Goal: Information Seeking & Learning: Learn about a topic

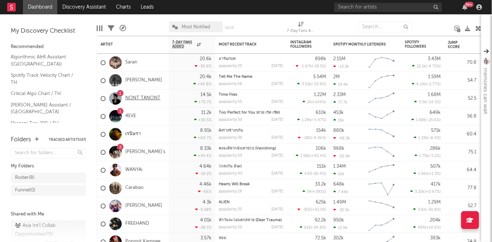
click at [147, 98] on link "NONT TANONT" at bounding box center [142, 98] width 35 height 6
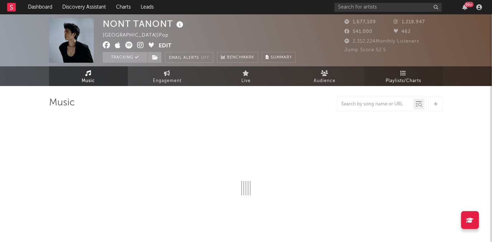
click at [415, 83] on span "Playlists/Charts" at bounding box center [403, 81] width 35 height 9
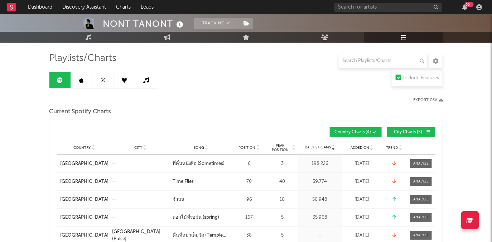
scroll to position [45, 0]
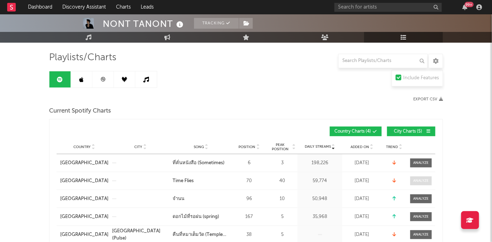
click at [419, 180] on div at bounding box center [421, 180] width 15 height 5
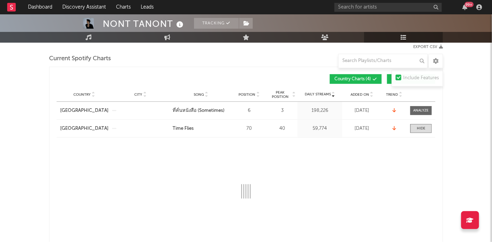
scroll to position [158, 0]
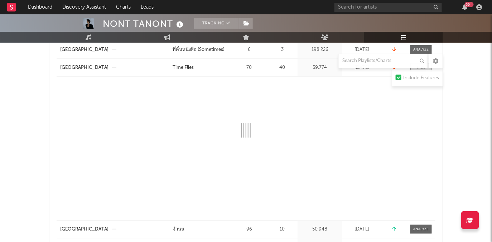
select select "1w"
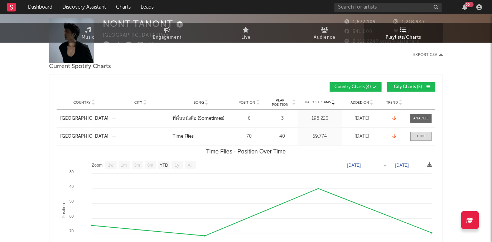
scroll to position [0, 0]
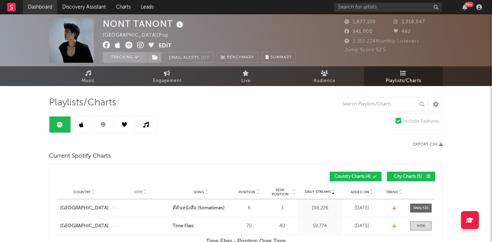
click at [40, 4] on link "Dashboard" at bounding box center [40, 7] width 34 height 14
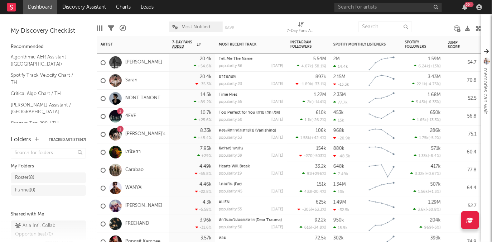
click at [121, 129] on div "1" at bounding box center [120, 129] width 2 height 0
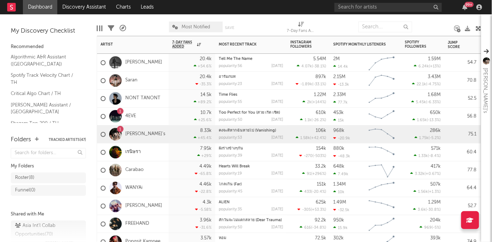
click at [121, 111] on div "1" at bounding box center [120, 111] width 2 height 0
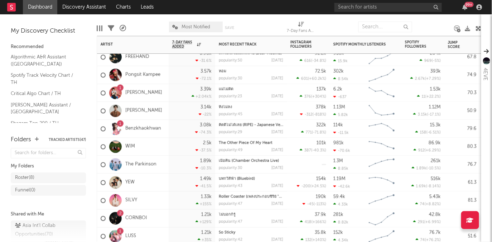
click at [120, 231] on div "1" at bounding box center [120, 231] width 2 height 0
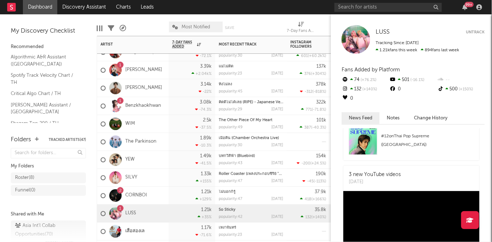
scroll to position [608, 0]
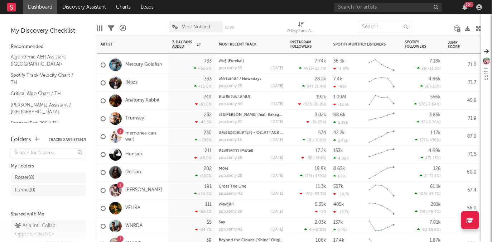
click at [121, 184] on div "1" at bounding box center [120, 185] width 6 height 6
